Goal: Navigation & Orientation: Find specific page/section

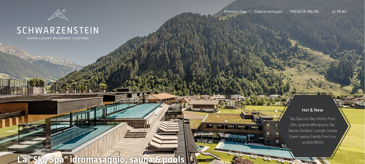
click at [339, 12] on span "Menu" at bounding box center [342, 11] width 10 height 5
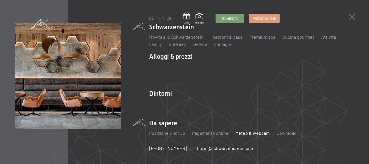
click at [247, 134] on link "Meteo & webcam" at bounding box center [252, 132] width 34 height 5
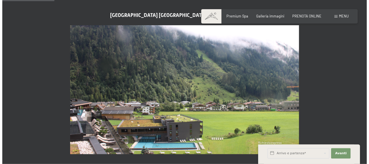
scroll to position [200, 0]
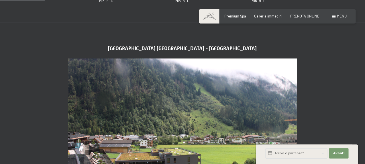
click at [336, 16] on div "Menu" at bounding box center [339, 16] width 14 height 5
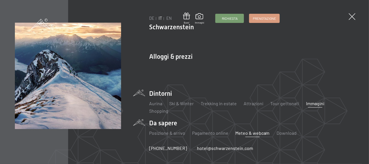
click at [306, 105] on link "Immagini" at bounding box center [315, 103] width 18 height 5
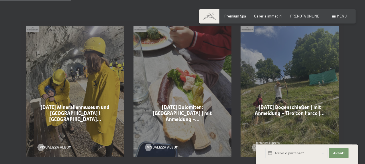
scroll to position [315, 0]
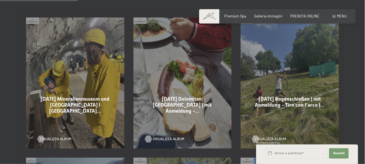
click at [165, 136] on span "Visualizza album" at bounding box center [168, 138] width 31 height 5
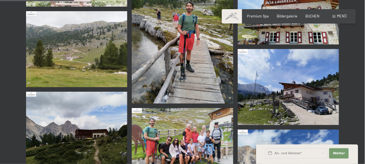
scroll to position [458, 0]
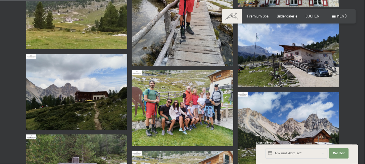
click at [183, 102] on img at bounding box center [182, 108] width 101 height 76
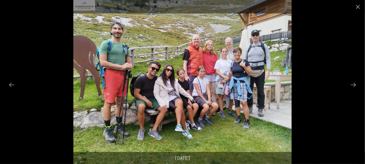
scroll to position [544, 0]
click at [355, 6] on button "Close gallery" at bounding box center [357, 6] width 14 height 13
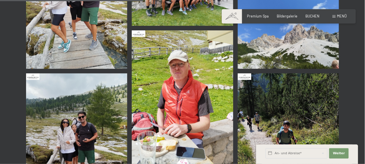
scroll to position [888, 0]
